Goal: Information Seeking & Learning: Learn about a topic

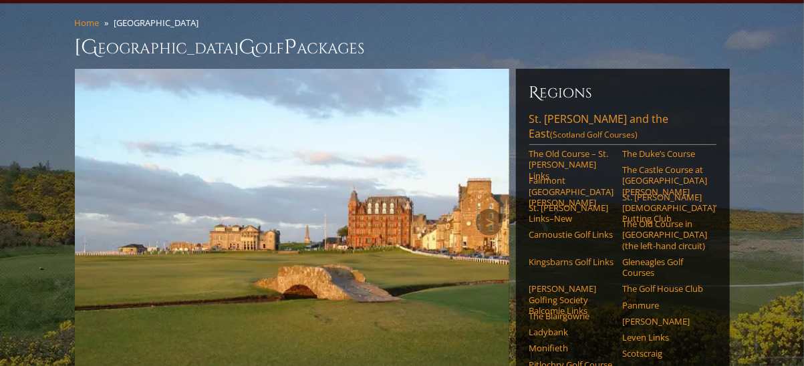
scroll to position [133, 0]
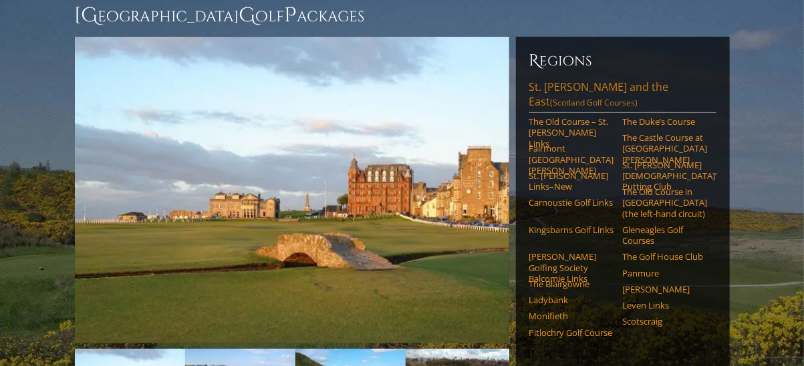
click at [568, 80] on link "St. Andrews and the East (Scotland Golf Courses)" at bounding box center [622, 96] width 187 height 33
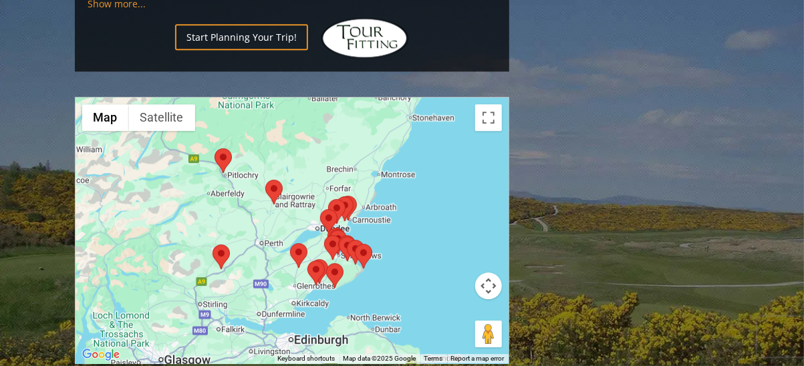
scroll to position [1670, 0]
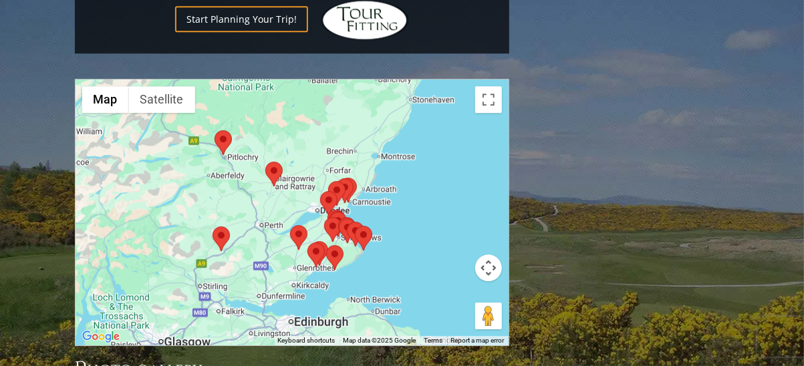
click at [326, 245] on area at bounding box center [326, 245] width 0 height 0
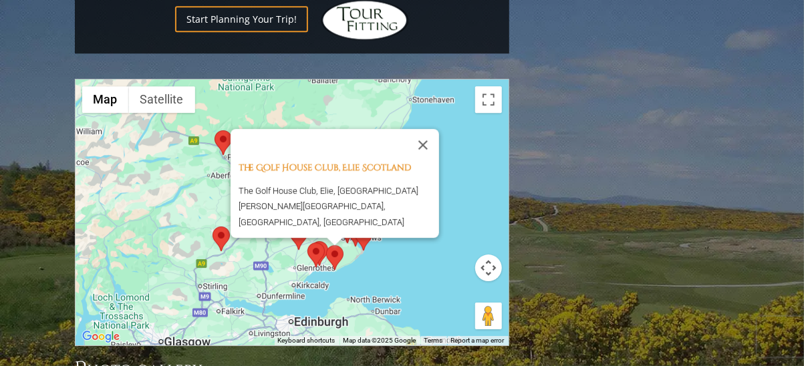
click at [398, 205] on div "The Golf House Club, Elie Scotland The Golf House Club, Elie, [GEOGRAPHIC_DATA]…" at bounding box center [292, 213] width 433 height 266
click at [213, 227] on area at bounding box center [213, 227] width 0 height 0
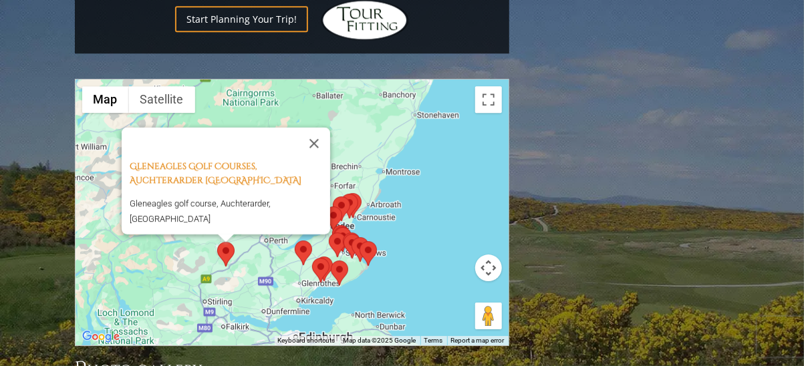
click at [295, 241] on area at bounding box center [295, 241] width 0 height 0
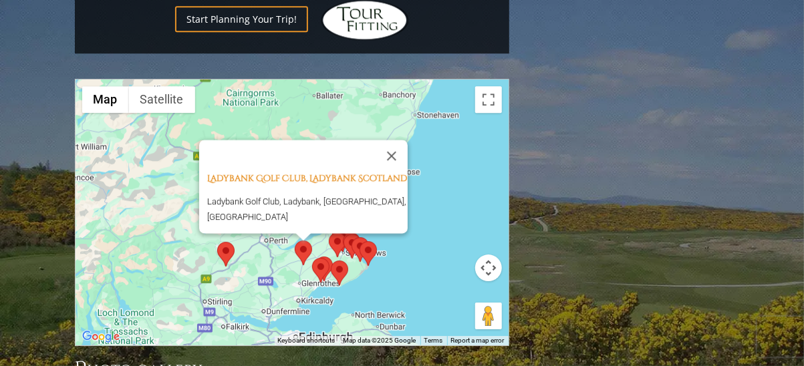
click at [312, 258] on area at bounding box center [312, 258] width 0 height 0
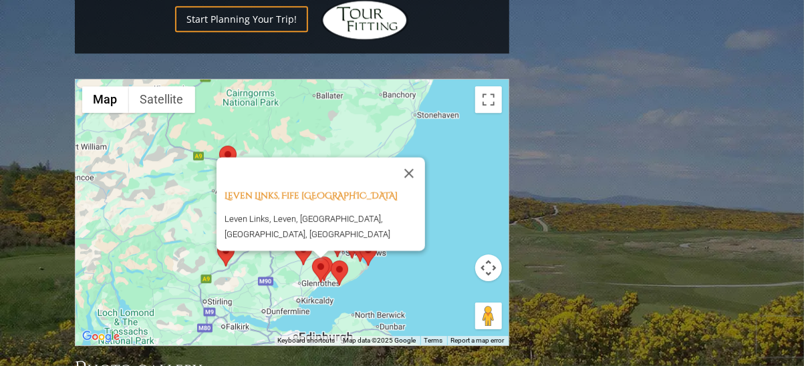
click at [312, 258] on area at bounding box center [312, 258] width 0 height 0
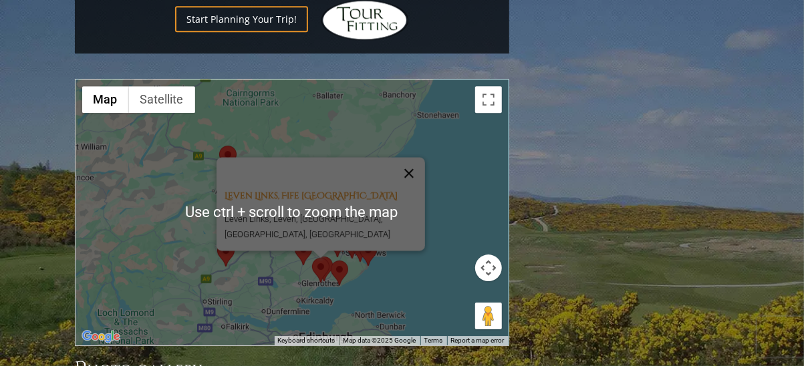
click at [412, 157] on button "Close" at bounding box center [409, 173] width 32 height 32
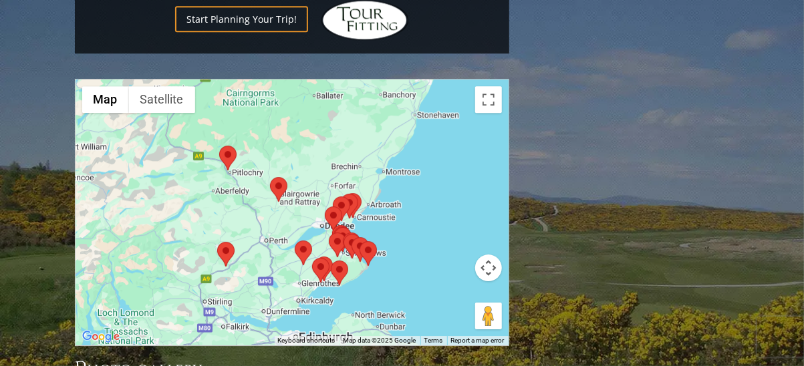
click at [312, 258] on area at bounding box center [312, 258] width 0 height 0
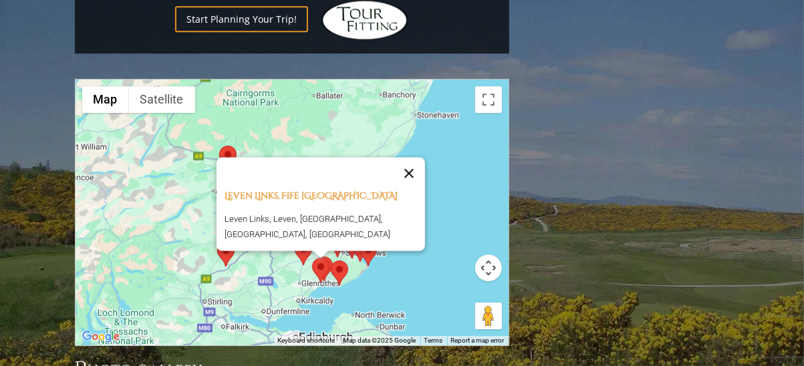
click at [407, 157] on button "Close" at bounding box center [409, 173] width 32 height 32
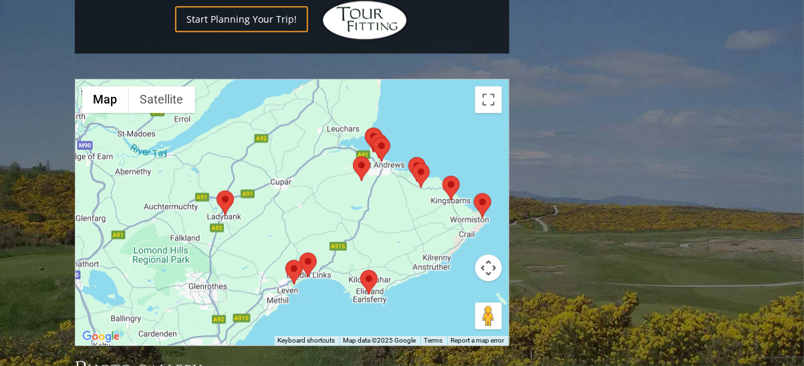
click at [299, 253] on area at bounding box center [299, 253] width 0 height 0
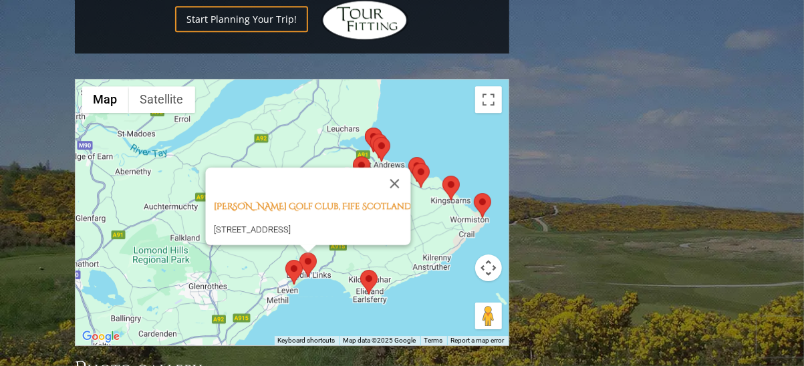
click at [360, 270] on area at bounding box center [360, 270] width 0 height 0
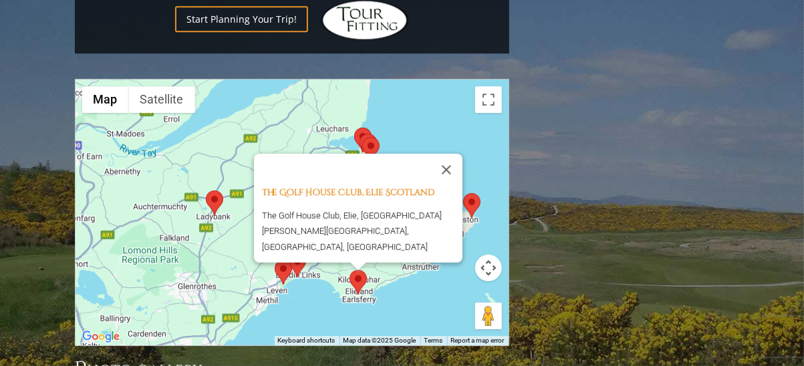
click at [354, 128] on area at bounding box center [354, 128] width 0 height 0
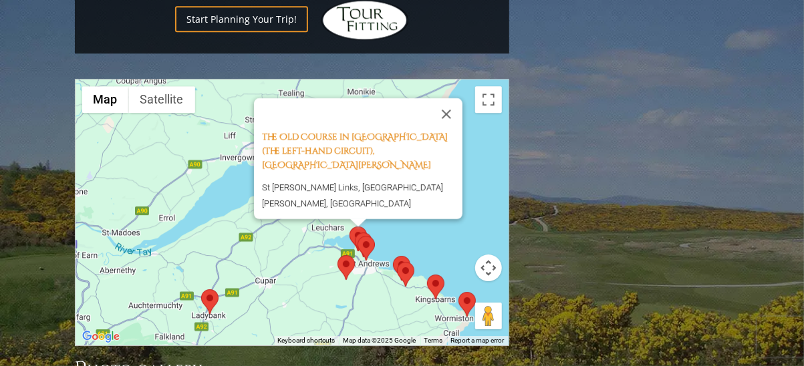
click at [358, 236] on area at bounding box center [358, 236] width 0 height 0
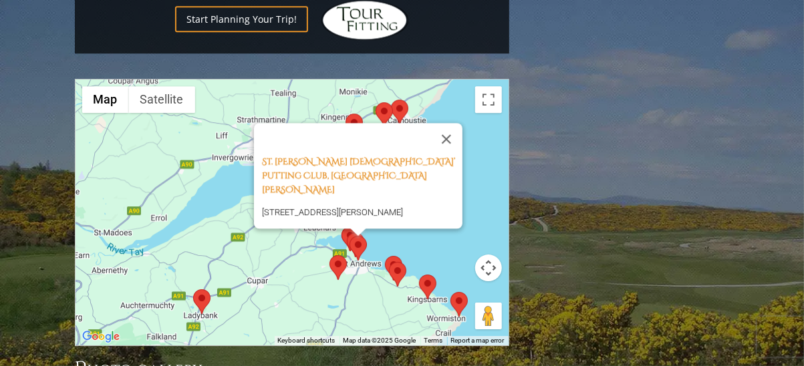
click at [350, 236] on area at bounding box center [350, 236] width 0 height 0
click at [330, 255] on area at bounding box center [330, 255] width 0 height 0
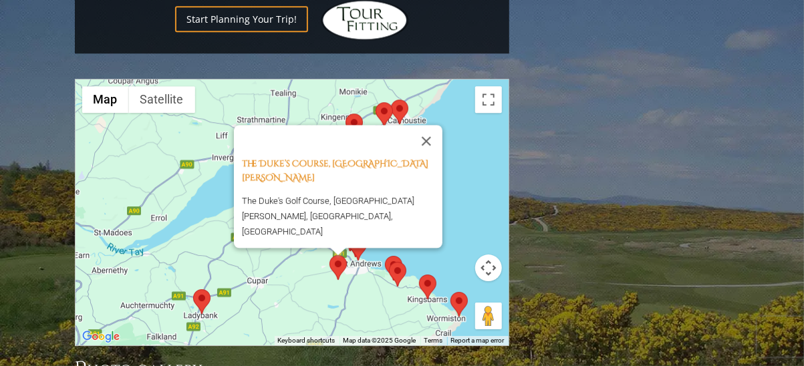
click at [385, 256] on area at bounding box center [385, 256] width 0 height 0
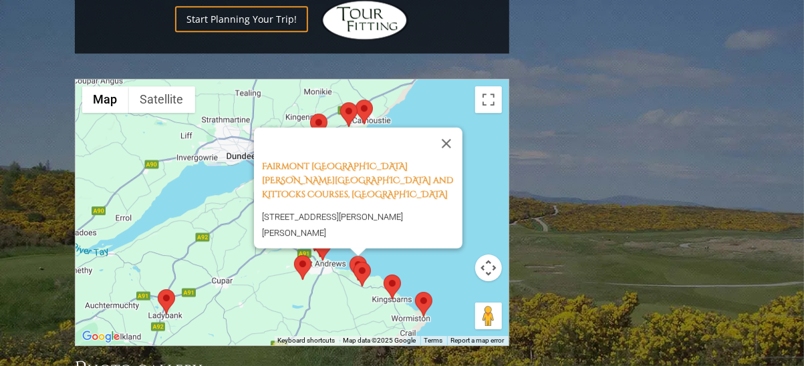
click at [354, 262] on area at bounding box center [354, 262] width 0 height 0
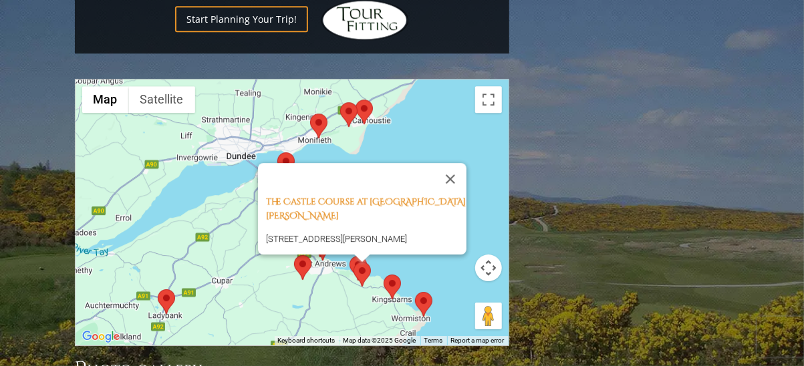
click at [384, 275] on area at bounding box center [384, 275] width 0 height 0
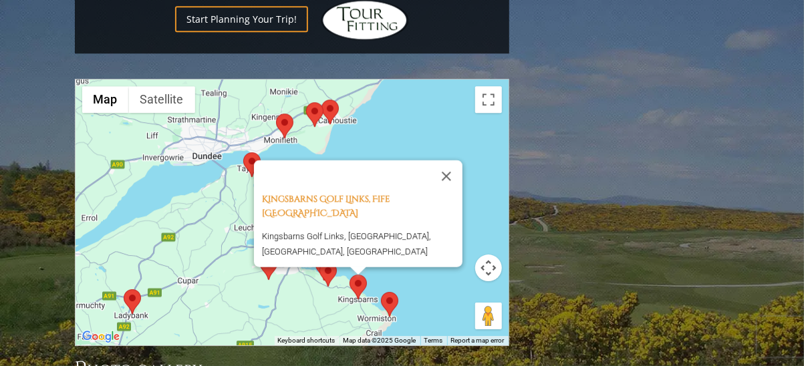
click at [381, 292] on area at bounding box center [381, 292] width 0 height 0
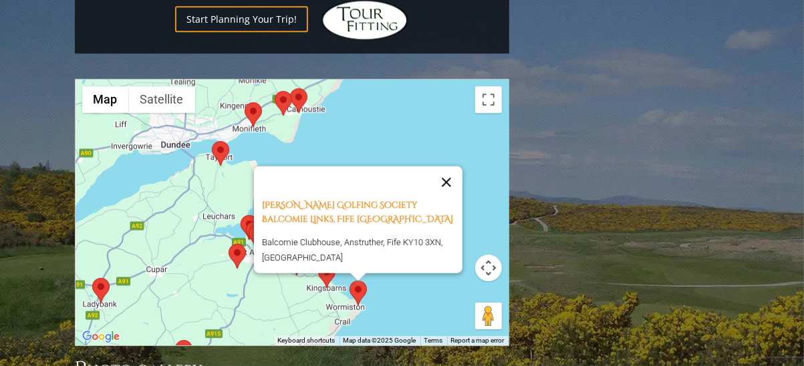
click at [449, 166] on button "Close" at bounding box center [446, 182] width 32 height 32
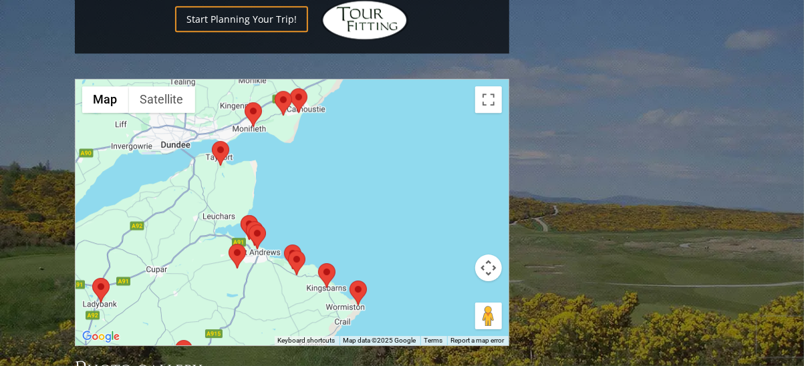
click at [290, 88] on area at bounding box center [290, 88] width 0 height 0
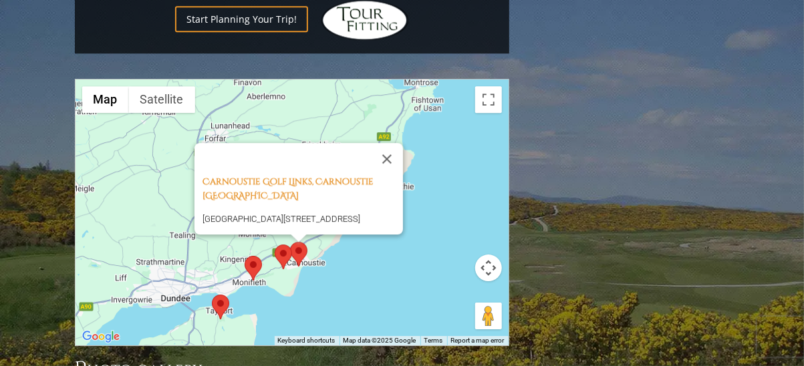
click at [275, 245] on area at bounding box center [275, 245] width 0 height 0
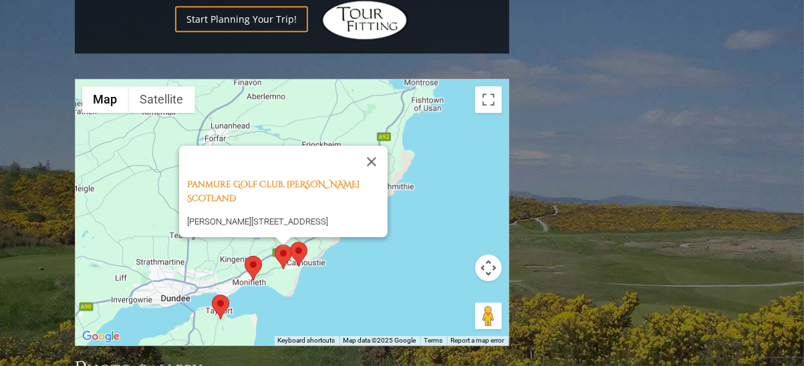
click at [245, 256] on area at bounding box center [245, 256] width 0 height 0
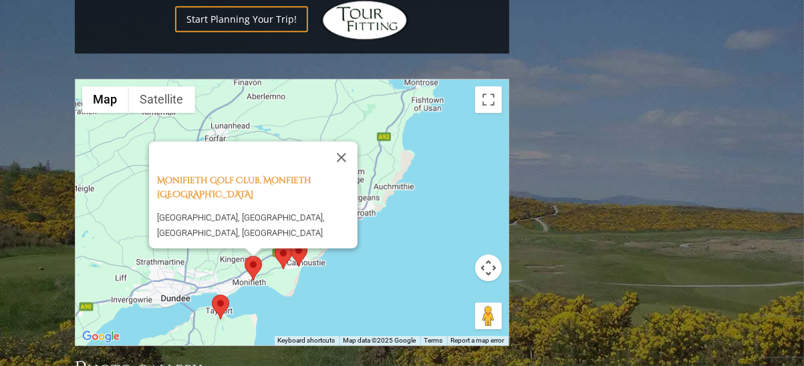
click at [211, 236] on div "Monifieth Golf Club, Monfieth [GEOGRAPHIC_DATA] [GEOGRAPHIC_DATA], [GEOGRAPHIC_…" at bounding box center [292, 213] width 433 height 266
click at [212, 295] on area at bounding box center [212, 295] width 0 height 0
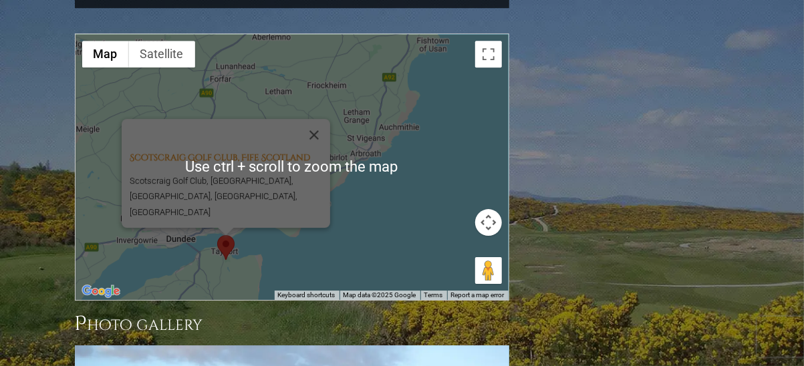
scroll to position [1738, 0]
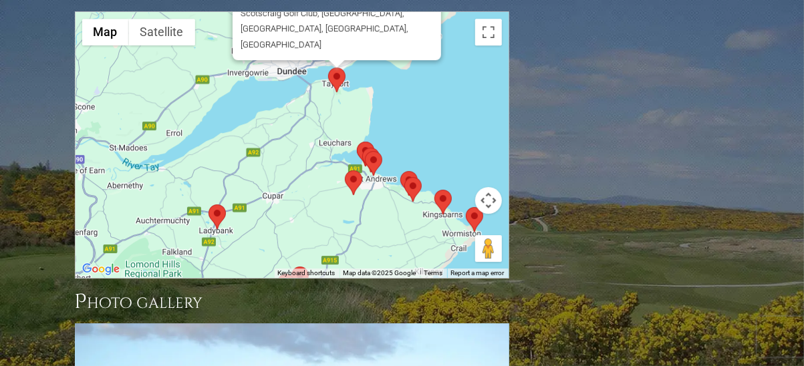
drag, startPoint x: 316, startPoint y: 140, endPoint x: 392, endPoint y: 13, distance: 148.7
click at [392, 13] on div "Scotscraig Golf Club, Fife Scotland Scotscraig Golf Club, [GEOGRAPHIC_DATA], [G…" at bounding box center [292, 145] width 433 height 266
click at [209, 205] on area at bounding box center [209, 205] width 0 height 0
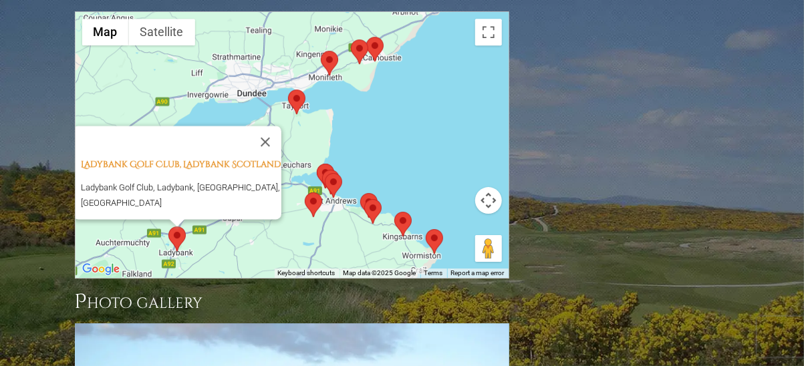
drag, startPoint x: 410, startPoint y: 81, endPoint x: 354, endPoint y: 108, distance: 62.2
click at [354, 108] on div "Ladybank Golf Club, Ladybank Scotland Ladybank Golf Club, [GEOGRAPHIC_DATA], [G…" at bounding box center [292, 145] width 433 height 266
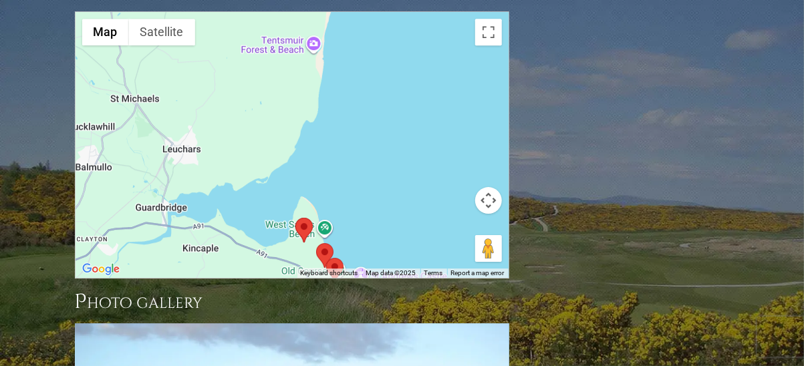
click at [316, 243] on area at bounding box center [316, 243] width 0 height 0
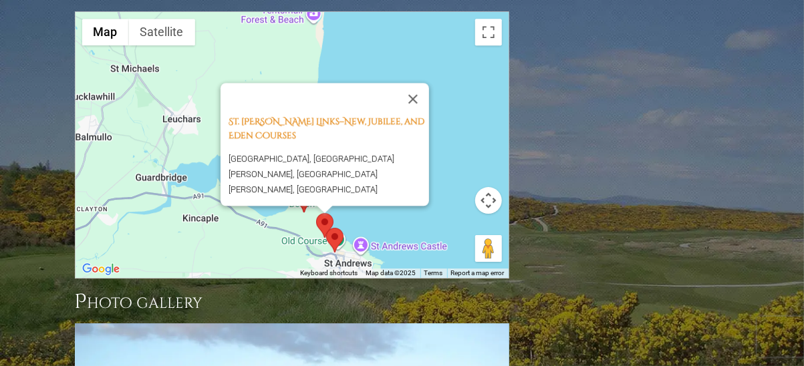
click at [247, 162] on div "St. [PERSON_NAME] Links–New, Jubilee, and [GEOGRAPHIC_DATA], [GEOGRAPHIC_DATA][…" at bounding box center [292, 145] width 433 height 266
click at [326, 228] on area at bounding box center [326, 228] width 0 height 0
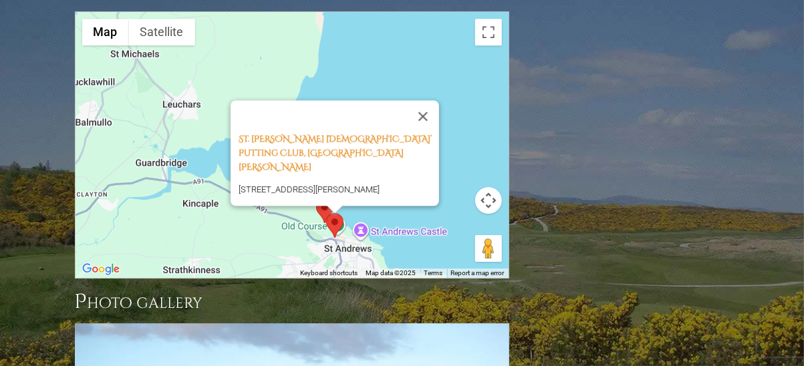
click at [316, 199] on area at bounding box center [316, 199] width 0 height 0
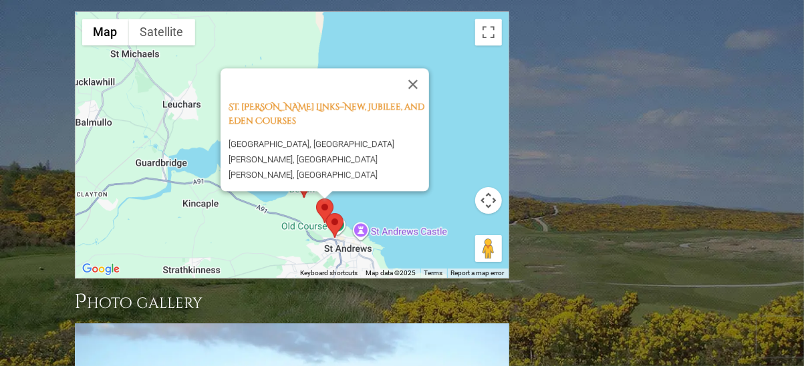
click at [305, 100] on div "St. [PERSON_NAME] Links–New, Jubilee, and [GEOGRAPHIC_DATA], [GEOGRAPHIC_DATA][…" at bounding box center [329, 141] width 201 height 83
click at [318, 100] on h4 "St. [PERSON_NAME] Links–New, Jubilee, and Eden Courses" at bounding box center [329, 114] width 201 height 28
click at [309, 101] on link "St. [PERSON_NAME] Links–New, Jubilee, and Eden Courses" at bounding box center [327, 114] width 196 height 26
